Goal: Complete application form

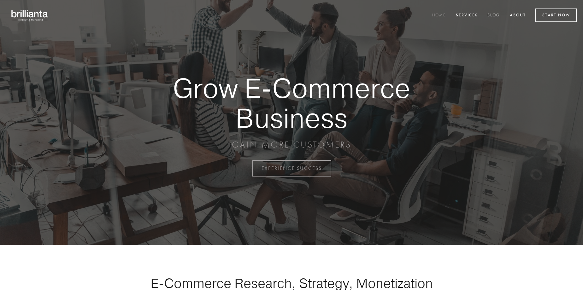
scroll to position [1653, 0]
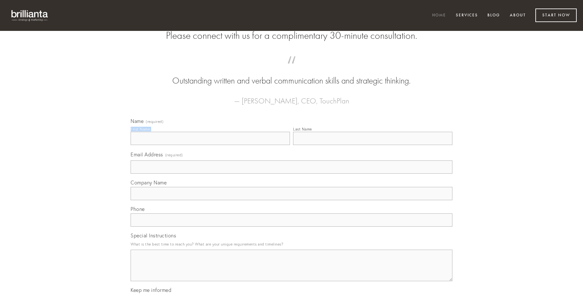
type input "[PERSON_NAME]"
click at [372, 145] on input "Last Name" at bounding box center [372, 138] width 159 height 13
type input "[PERSON_NAME]"
click at [291, 174] on input "Email Address (required)" at bounding box center [292, 167] width 322 height 13
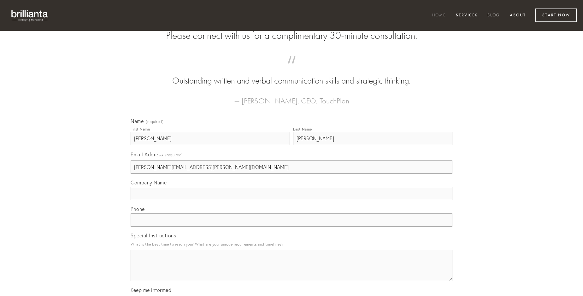
type input "[PERSON_NAME][EMAIL_ADDRESS][PERSON_NAME][DOMAIN_NAME]"
click at [291, 200] on input "Company Name" at bounding box center [292, 193] width 322 height 13
type input "doloribus"
click at [291, 227] on input "text" at bounding box center [292, 220] width 322 height 13
click at [291, 271] on textarea "Special Instructions" at bounding box center [292, 266] width 322 height 32
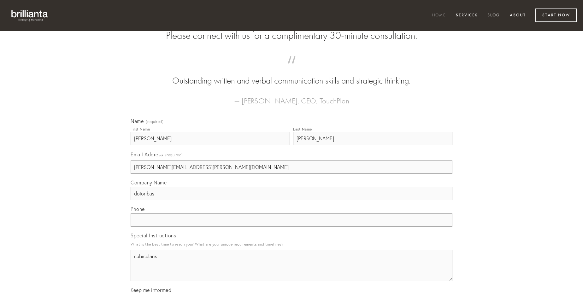
type textarea "cubicularis"
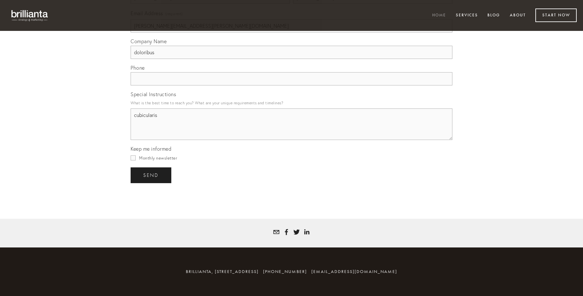
click at [151, 175] on span "send" at bounding box center [150, 176] width 15 height 6
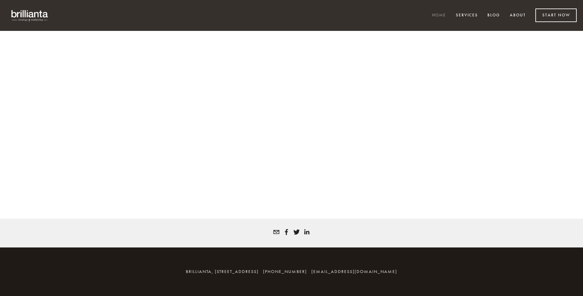
scroll to position [1645, 0]
